Goal: Task Accomplishment & Management: Use online tool/utility

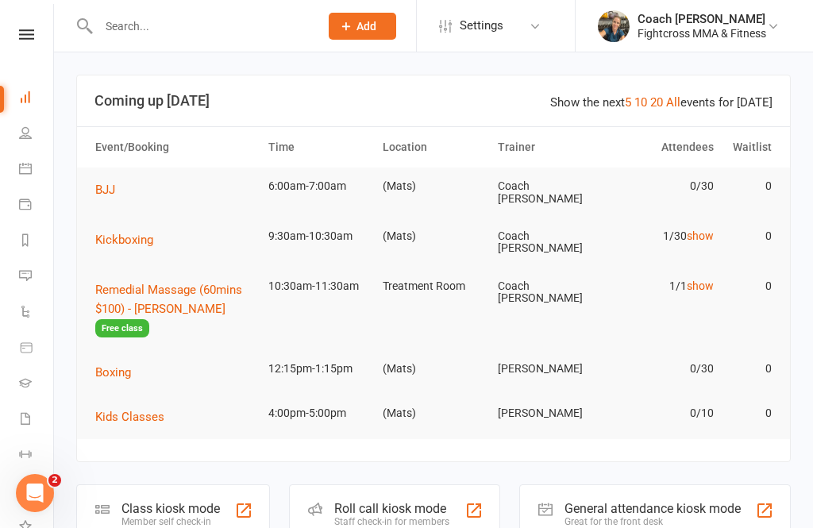
click at [647, 516] on div "Great for the front desk" at bounding box center [653, 521] width 176 height 11
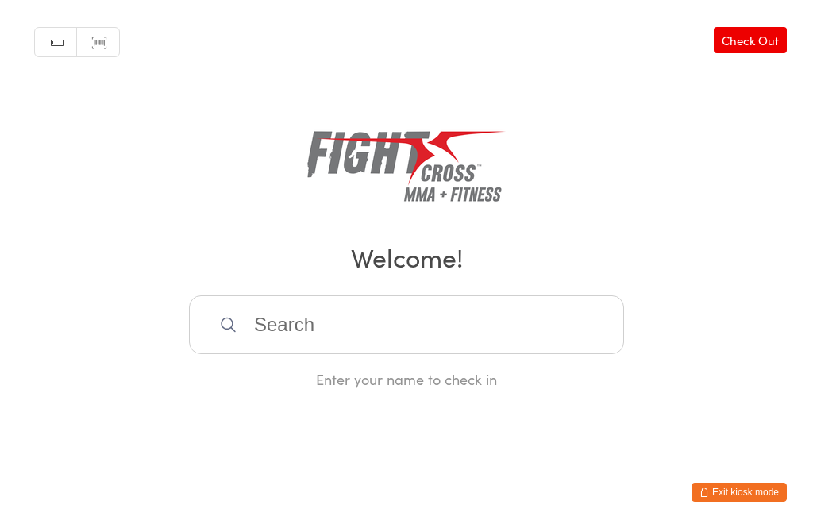
click at [310, 354] on input "search" at bounding box center [406, 324] width 435 height 59
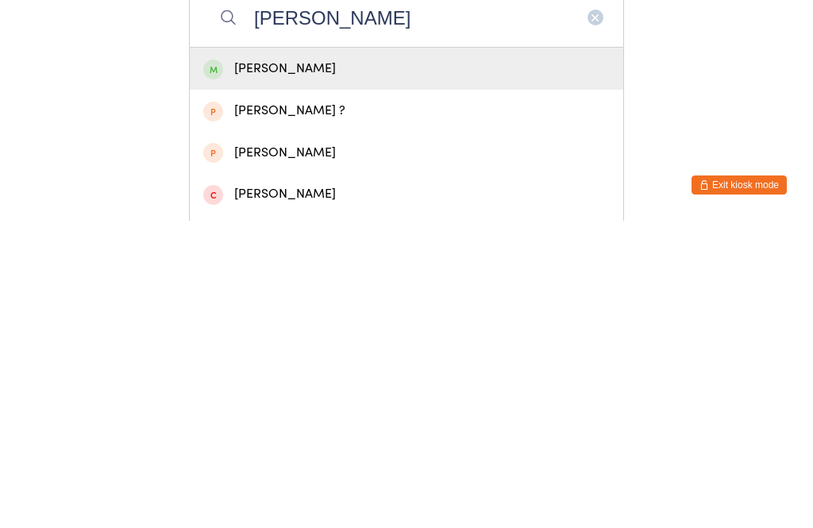
type input "[PERSON_NAME]"
click at [257, 365] on div "[PERSON_NAME]" at bounding box center [406, 375] width 407 height 21
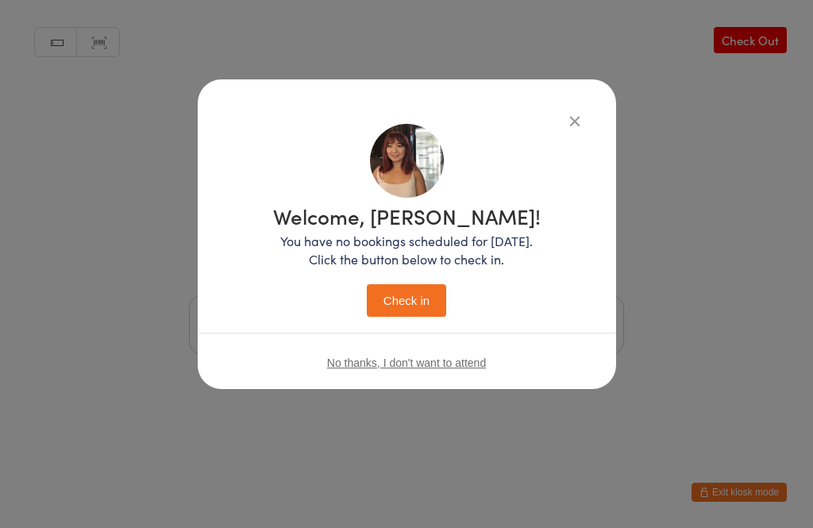
click at [385, 312] on button "Check in" at bounding box center [406, 300] width 79 height 33
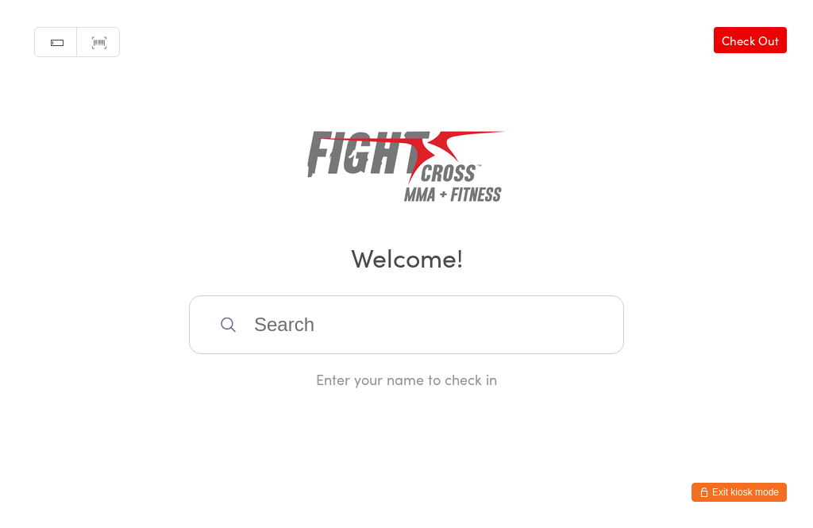
click at [384, 314] on input "search" at bounding box center [406, 324] width 435 height 59
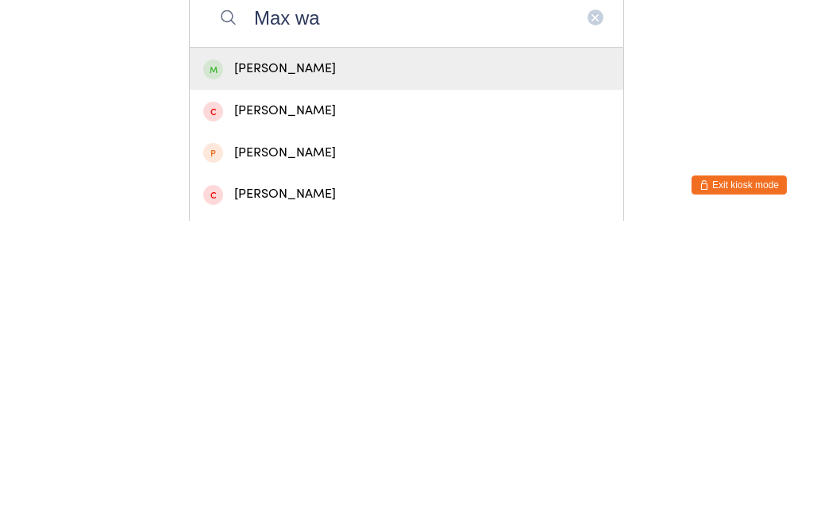
type input "Max wa"
click at [340, 365] on div "[PERSON_NAME]" at bounding box center [406, 375] width 407 height 21
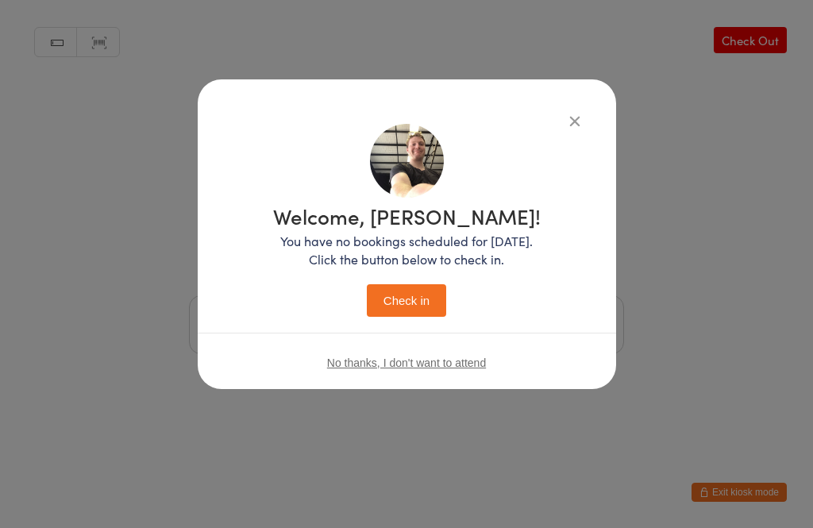
click at [409, 310] on button "Check in" at bounding box center [406, 300] width 79 height 33
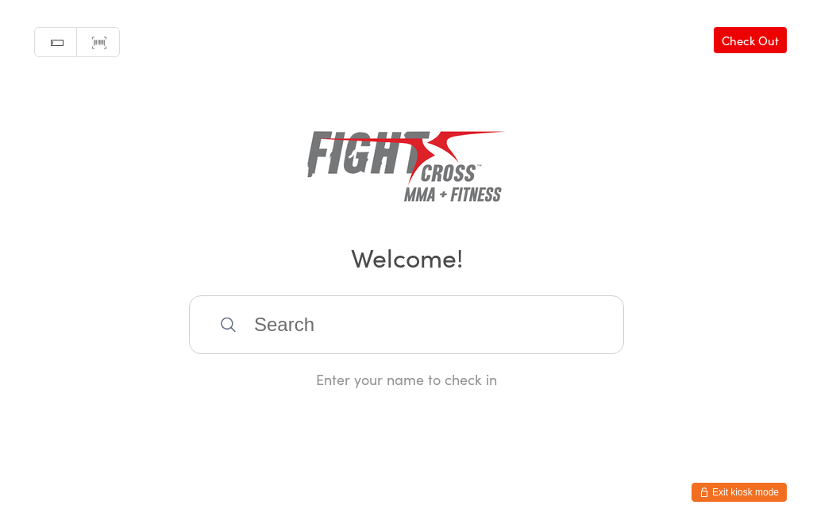
click at [525, 337] on input "search" at bounding box center [406, 324] width 435 height 59
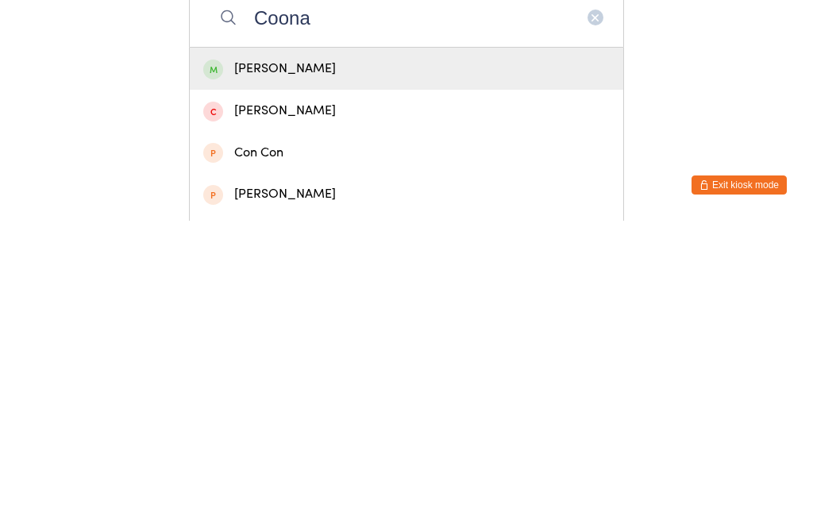
type input "Coona"
click at [436, 365] on div "[PERSON_NAME]" at bounding box center [406, 375] width 407 height 21
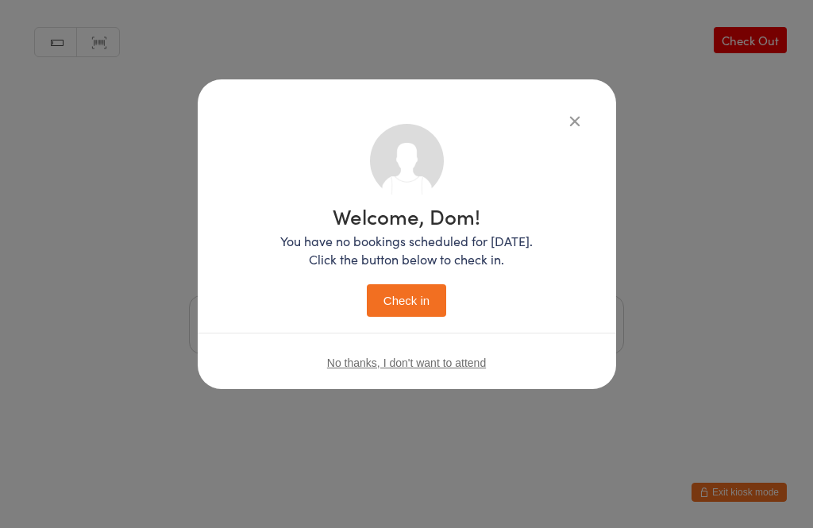
click at [431, 310] on button "Check in" at bounding box center [406, 300] width 79 height 33
